Goal: Transaction & Acquisition: Purchase product/service

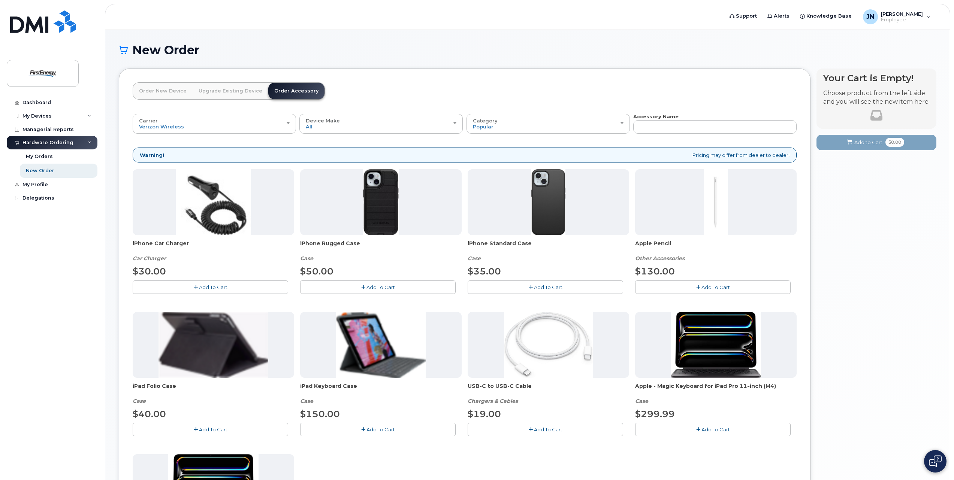
scroll to position [23, 0]
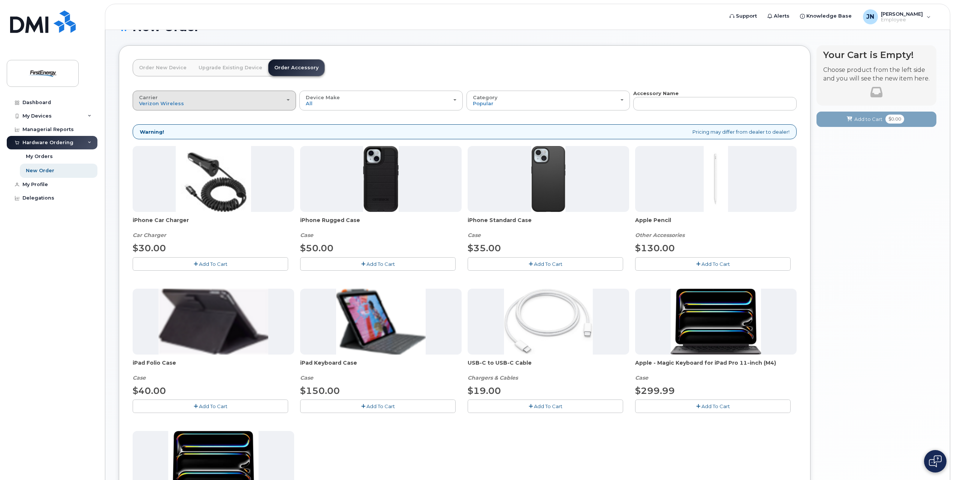
click at [228, 103] on div "Carrier Verizon Wireless AT&T Wireless US Cellular" at bounding box center [214, 101] width 151 height 12
click at [158, 145] on label "US Cellular" at bounding box center [154, 143] width 38 height 9
click at [0, 0] on input "US Cellular" at bounding box center [0, 0] width 0 height 0
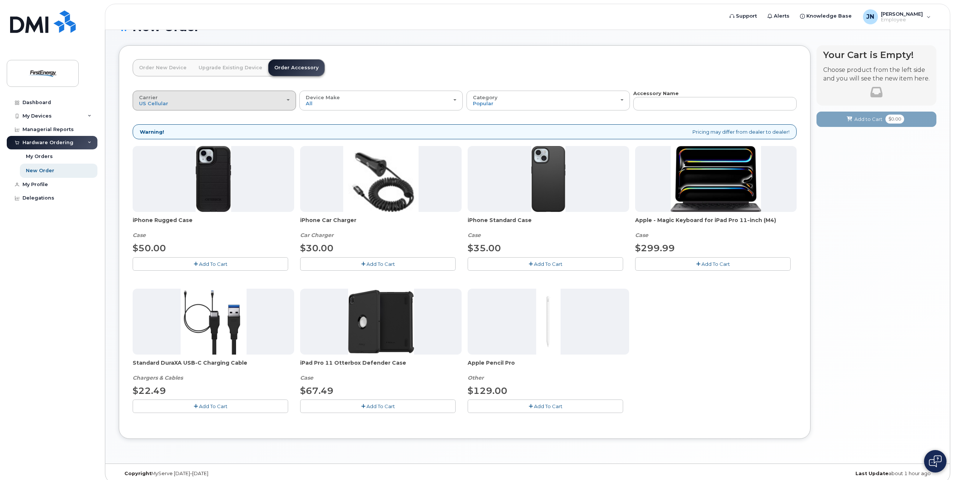
click at [209, 101] on div "Carrier Verizon Wireless AT&T Wireless US Cellular" at bounding box center [214, 101] width 151 height 12
click at [175, 132] on label "AT&T Wireless" at bounding box center [159, 130] width 49 height 9
click at [0, 0] on input "AT&T Wireless" at bounding box center [0, 0] width 0 height 0
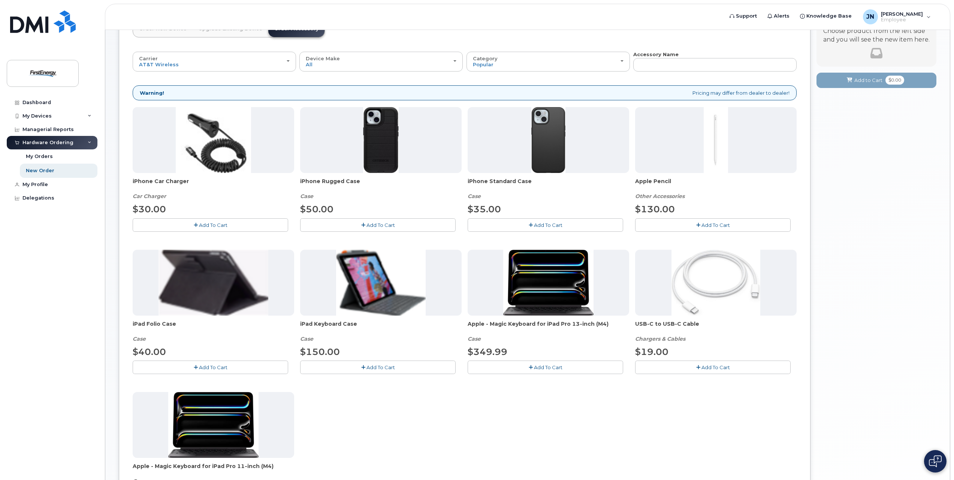
scroll to position [0, 0]
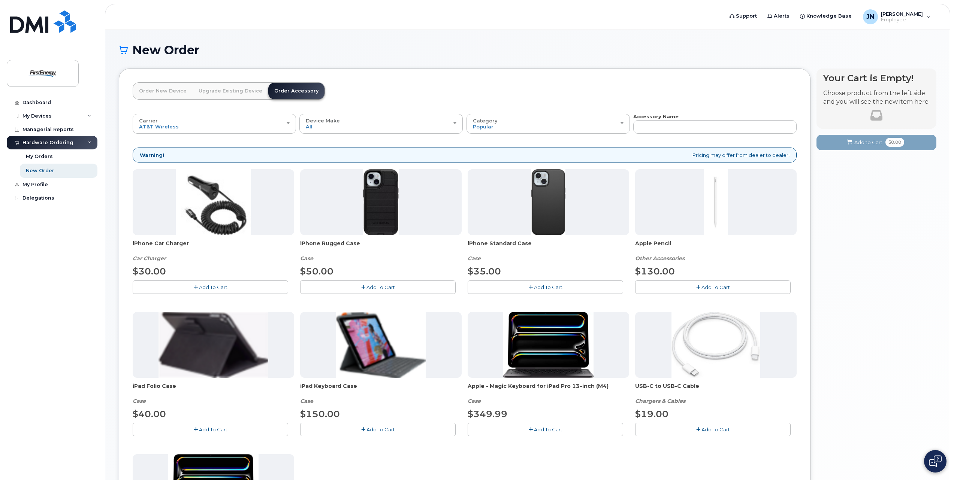
click at [382, 214] on img at bounding box center [381, 202] width 36 height 66
click at [320, 244] on span "iPhone Rugged Case" at bounding box center [380, 247] width 161 height 15
click at [353, 243] on span "iPhone Rugged Case" at bounding box center [380, 247] width 161 height 15
click at [186, 126] on div "Carrier Verizon Wireless AT&T Wireless US Cellular" at bounding box center [214, 124] width 151 height 12
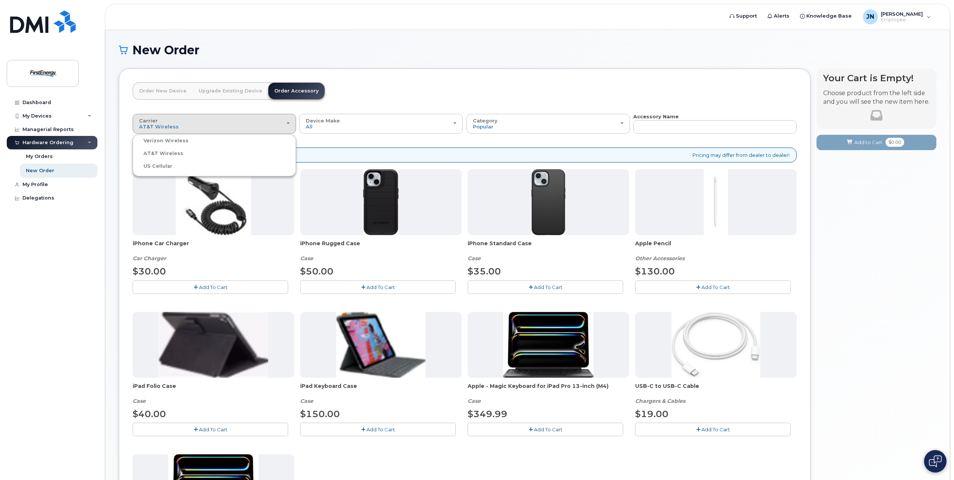
click at [175, 142] on label "Verizon Wireless" at bounding box center [162, 140] width 54 height 9
click at [0, 0] on input "Verizon Wireless" at bounding box center [0, 0] width 0 height 0
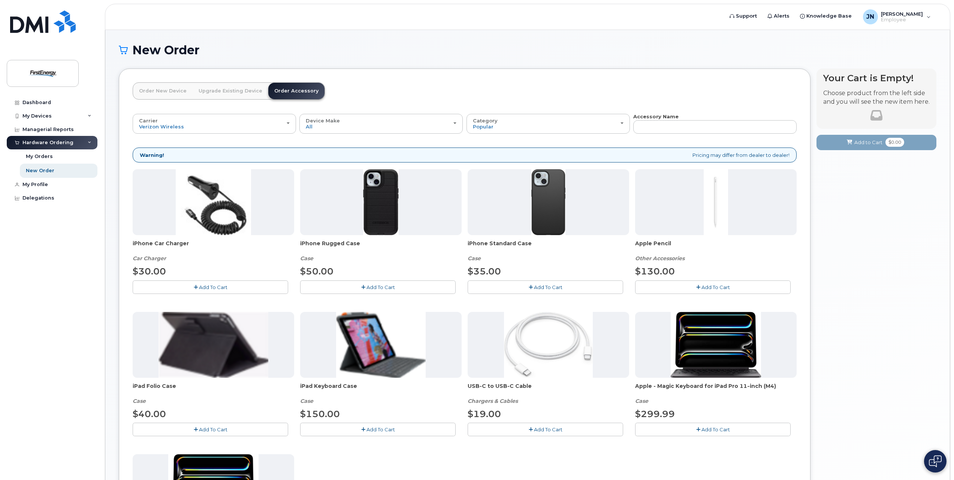
click at [169, 94] on link "Order New Device" at bounding box center [163, 91] width 60 height 16
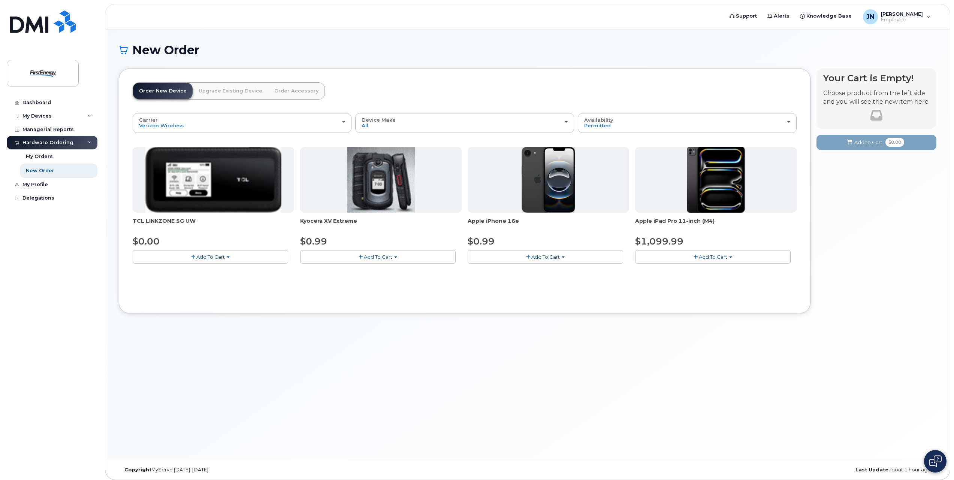
click at [214, 99] on link "Upgrade Existing Device" at bounding box center [231, 91] width 76 height 16
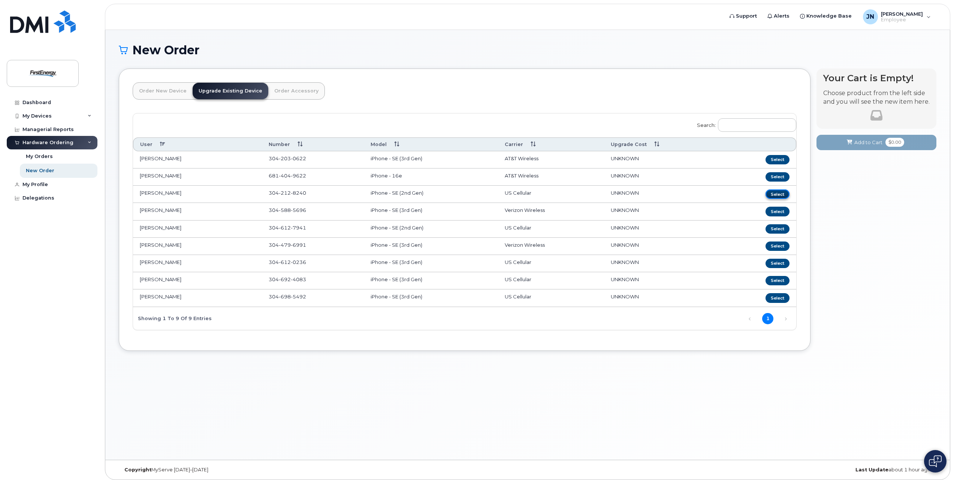
click at [778, 197] on button "Select" at bounding box center [777, 194] width 24 height 9
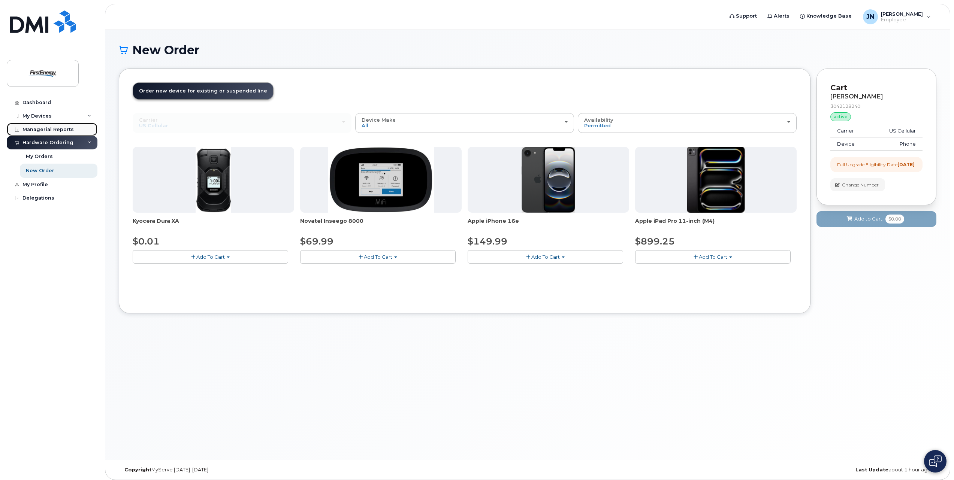
click at [34, 133] on link "Managerial Reports" at bounding box center [52, 129] width 91 height 13
click at [54, 157] on link "My Orders" at bounding box center [59, 156] width 78 height 14
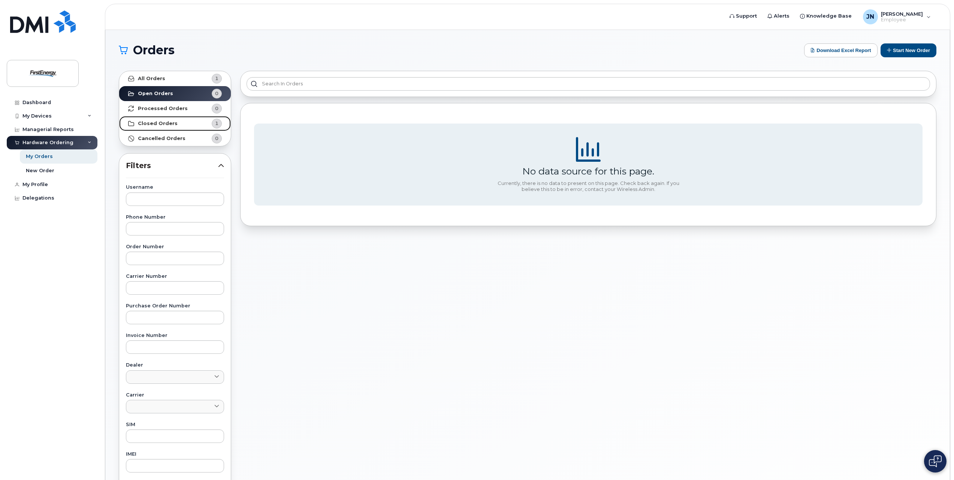
click at [165, 128] on link "Closed Orders 1" at bounding box center [175, 123] width 112 height 15
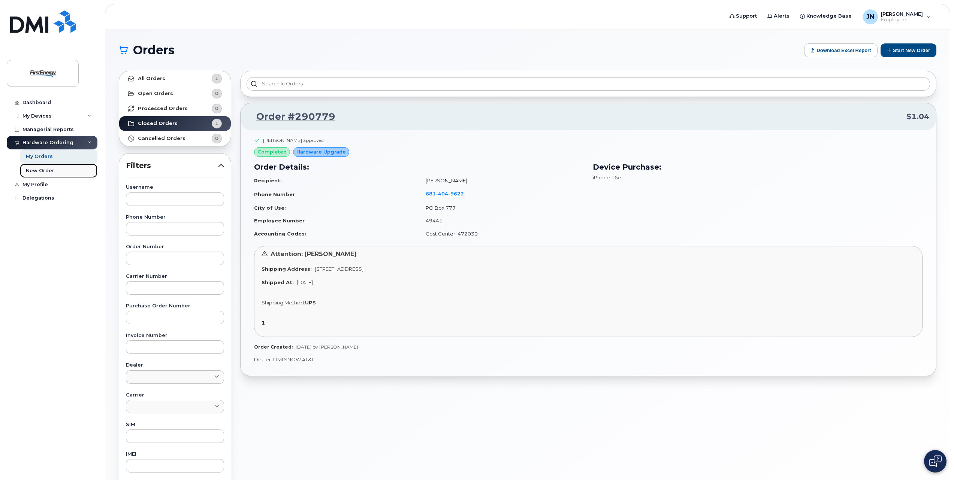
click at [49, 172] on div "New Order" at bounding box center [40, 170] width 28 height 7
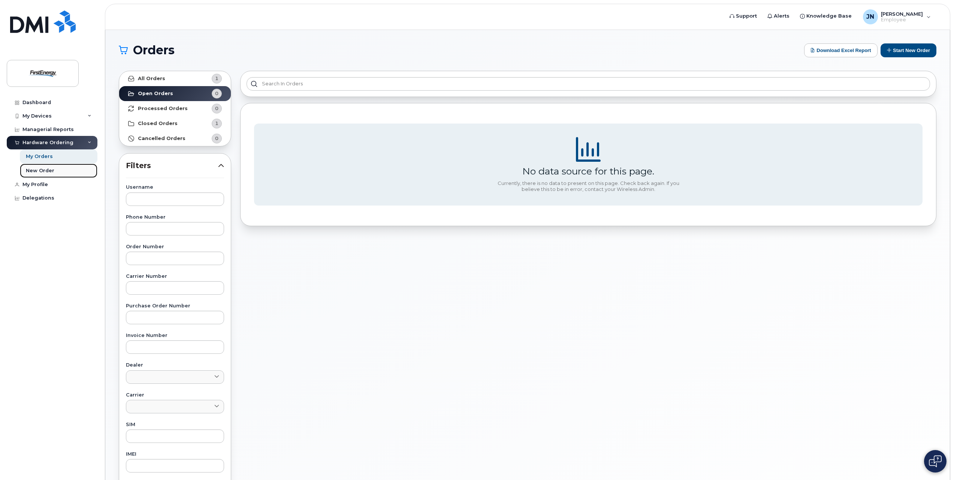
click at [30, 175] on link "New Order" at bounding box center [59, 171] width 78 height 14
click at [42, 172] on div "New Order" at bounding box center [40, 170] width 28 height 7
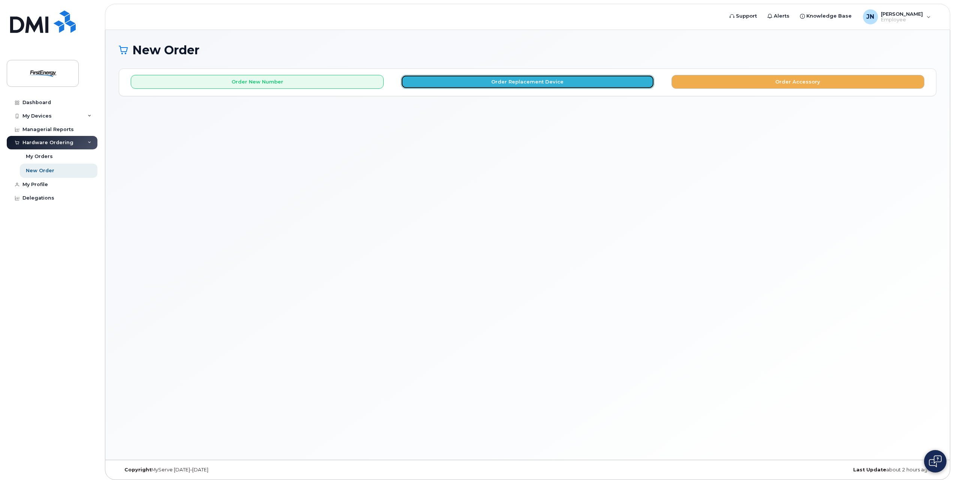
click at [496, 83] on button "Order Replacement Device" at bounding box center [527, 82] width 253 height 14
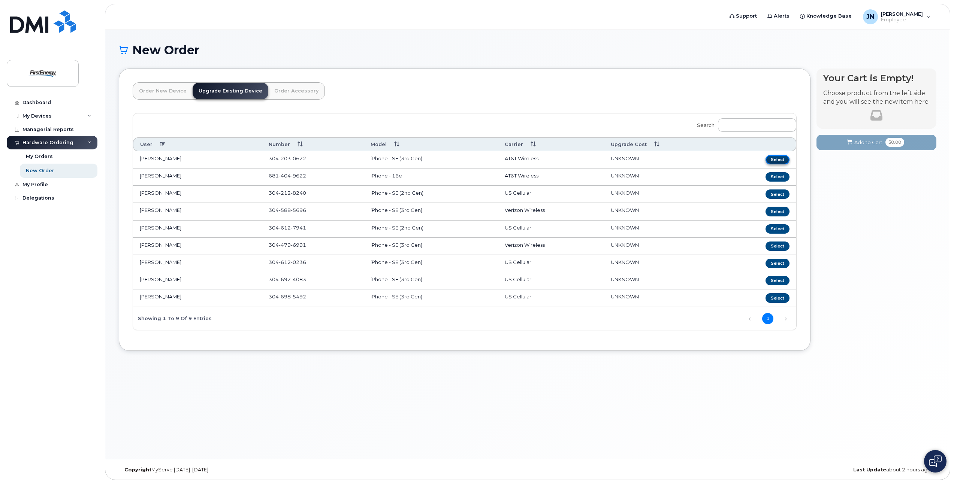
click at [775, 162] on button "Select" at bounding box center [777, 159] width 24 height 9
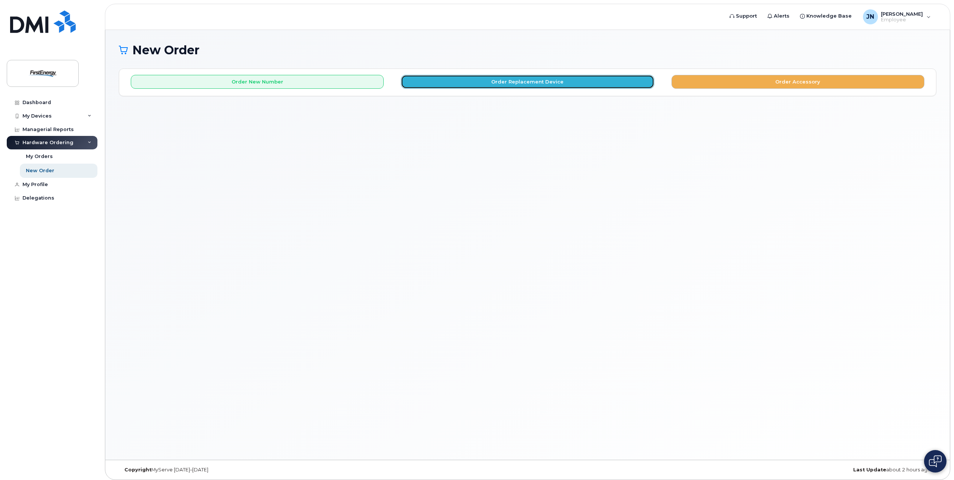
click at [560, 85] on button "Order Replacement Device" at bounding box center [527, 82] width 253 height 14
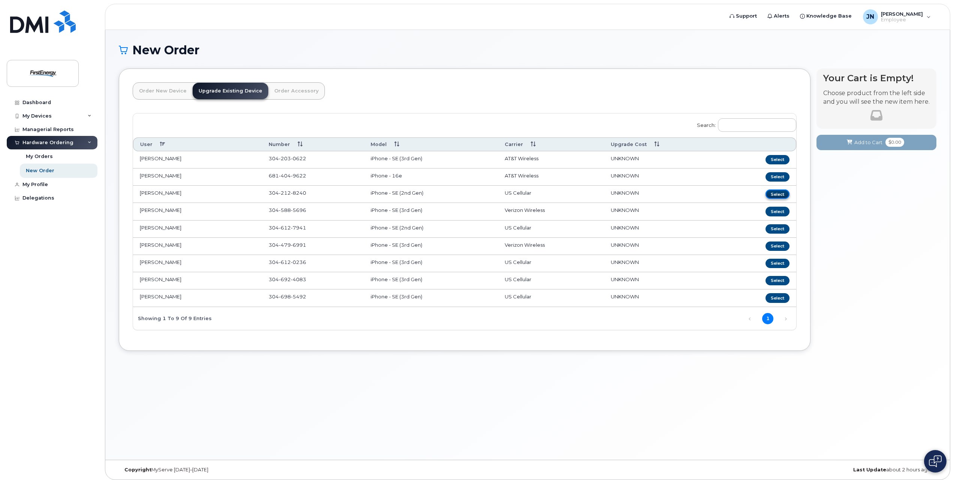
click at [777, 196] on button "Select" at bounding box center [777, 194] width 24 height 9
